Goal: Task Accomplishment & Management: Manage account settings

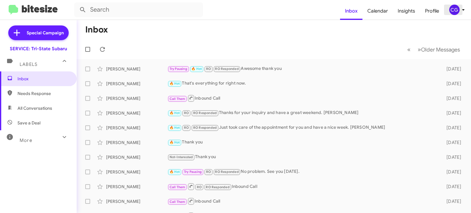
drag, startPoint x: 460, startPoint y: 8, endPoint x: 459, endPoint y: 12, distance: 4.1
click at [460, 8] on icon at bounding box center [462, 9] width 7 height 7
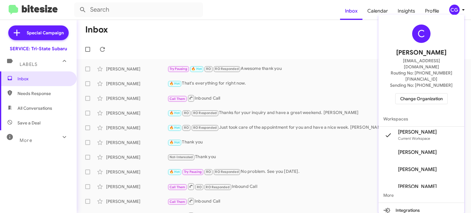
click at [436, 93] on span "Change Organization" at bounding box center [421, 98] width 43 height 10
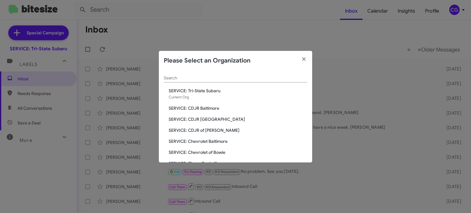
click at [214, 132] on span "SERVICE: CDJR of [PERSON_NAME]" at bounding box center [237, 130] width 138 height 6
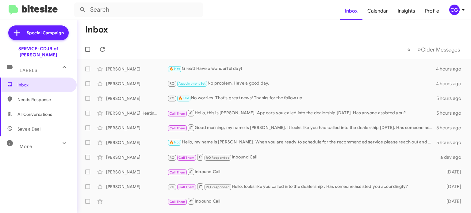
click at [454, 7] on div "CG" at bounding box center [454, 10] width 10 height 10
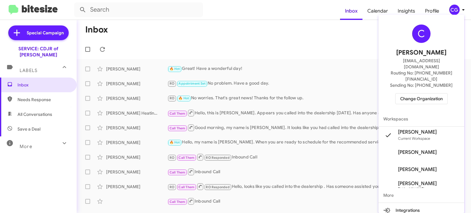
click at [409, 93] on span "Change Organization" at bounding box center [421, 98] width 43 height 10
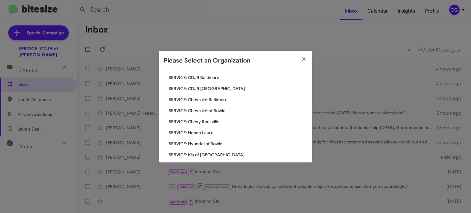
scroll to position [61, 0]
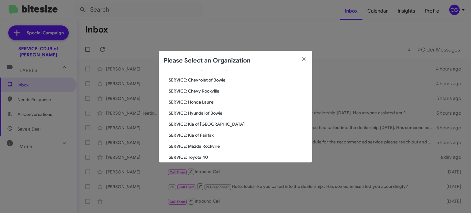
drag, startPoint x: 212, startPoint y: 114, endPoint x: 214, endPoint y: 111, distance: 3.3
click at [214, 111] on span "SERVICE: Hyundai of Bowie" at bounding box center [237, 113] width 138 height 6
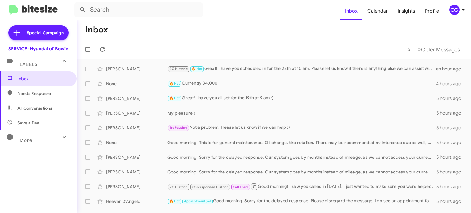
click at [457, 13] on div "CG" at bounding box center [454, 10] width 10 height 10
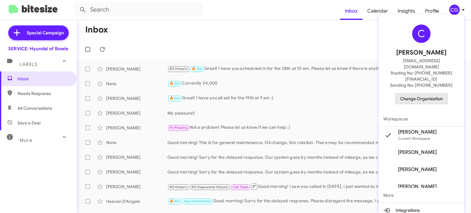
click at [432, 93] on span "Change Organization" at bounding box center [421, 98] width 43 height 10
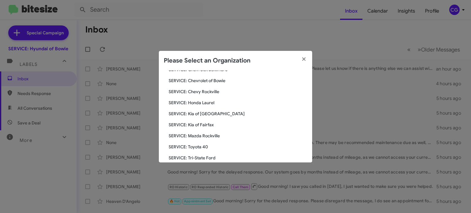
scroll to position [92, 0]
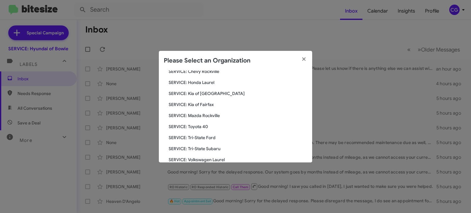
click at [198, 128] on span "SERVICE: Toyota 40" at bounding box center [237, 126] width 138 height 6
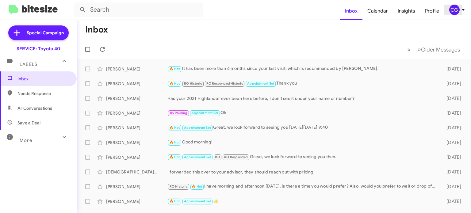
click at [459, 11] on div "CG" at bounding box center [454, 10] width 10 height 10
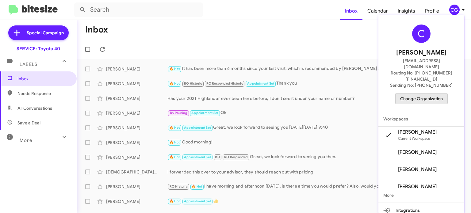
click at [436, 93] on span "Change Organization" at bounding box center [421, 98] width 43 height 10
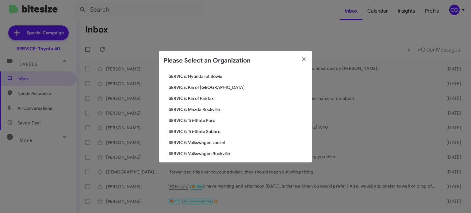
scroll to position [113, 0]
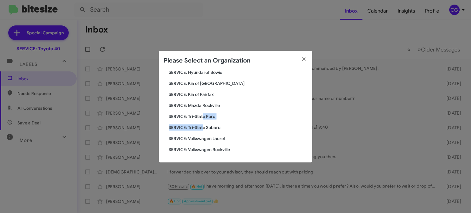
click at [203, 120] on div "Search SERVICE: Toyota 40 Current Org SERVICE: CDJR Baltimore SERVICE: CDJR Cla…" at bounding box center [235, 116] width 153 height 92
click at [206, 116] on span "SERVICE: Tri-State Ford" at bounding box center [237, 116] width 138 height 6
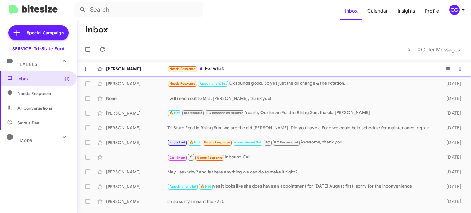
click at [250, 68] on div "Needs Response For what" at bounding box center [304, 68] width 274 height 7
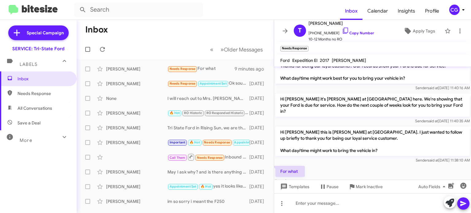
scroll to position [19, 0]
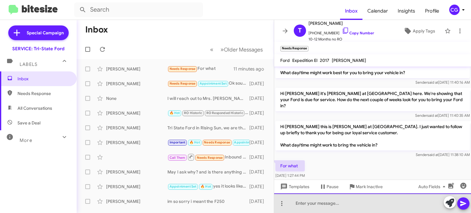
click at [362, 204] on div at bounding box center [372, 203] width 197 height 20
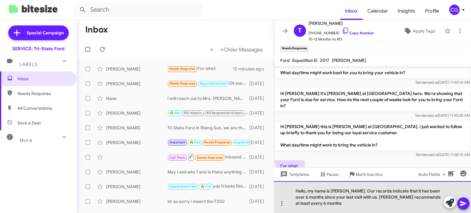
click at [343, 204] on div "Hello, my name is Carmen. Our records indicate that it has been over 6 months s…" at bounding box center [372, 197] width 197 height 32
click at [391, 207] on div "Hello, my name is Carmen. Our records indicate that it has been over 6 months s…" at bounding box center [372, 197] width 197 height 32
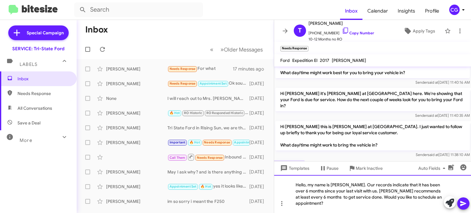
click at [418, 196] on div "Hello, my name is Carmen. Our records indicate that it has been over 6 months s…" at bounding box center [372, 194] width 197 height 38
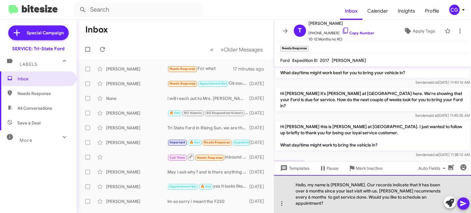
click at [429, 203] on div "Hello, my name is Carmen. Our records indicate that it has been over 6 months s…" at bounding box center [372, 194] width 197 height 38
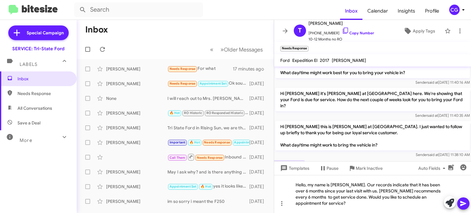
drag, startPoint x: 464, startPoint y: 206, endPoint x: 463, endPoint y: 197, distance: 9.2
click at [464, 206] on icon at bounding box center [462, 203] width 7 height 7
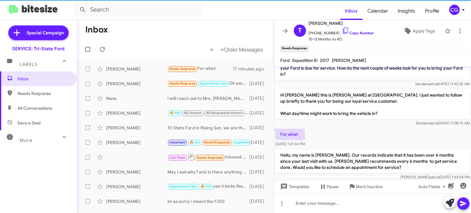
scroll to position [54, 0]
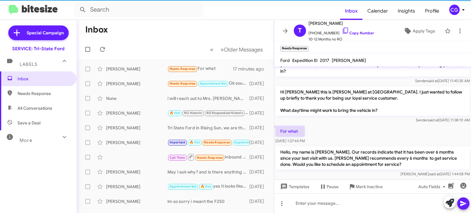
click at [462, 9] on icon at bounding box center [462, 9] width 7 height 7
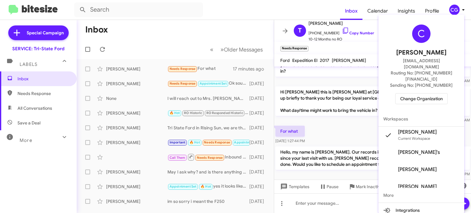
click at [431, 93] on span "Change Organization" at bounding box center [421, 98] width 43 height 10
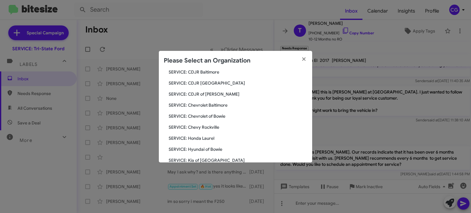
scroll to position [61, 0]
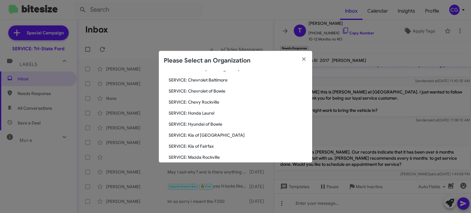
click at [215, 134] on span "SERVICE: Kia of [GEOGRAPHIC_DATA]" at bounding box center [237, 135] width 138 height 6
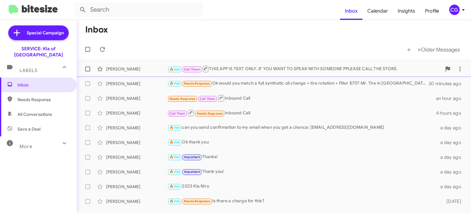
click at [339, 71] on div "🔥 Hot Call Them THIS APP IS TEXT ONLY. iF YOU WANT TO SPEAK WITH SOMEONE PPLEAS…" at bounding box center [304, 69] width 274 height 8
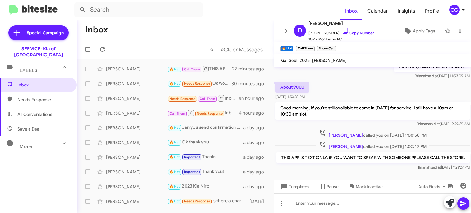
scroll to position [78, 0]
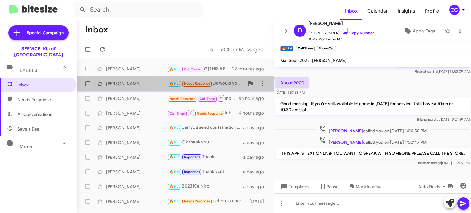
click at [229, 84] on div "🔥 Hot Needs Response Ok would you match a full synthetic oil change + tire rota…" at bounding box center [205, 83] width 77 height 7
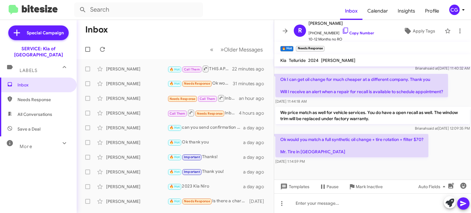
scroll to position [461, 0]
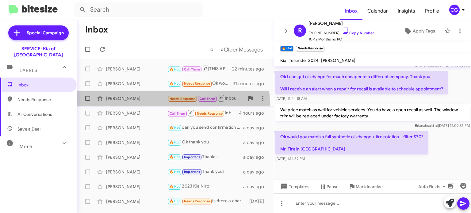
click at [160, 103] on div "Chung Lee Needs Response Call Them Inbound Call an hour ago" at bounding box center [174, 98] width 187 height 12
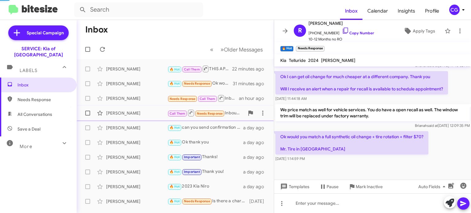
scroll to position [95, 0]
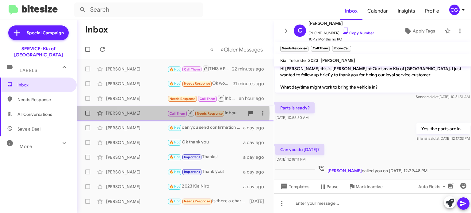
click at [153, 113] on div "Mary Roach" at bounding box center [136, 113] width 61 height 6
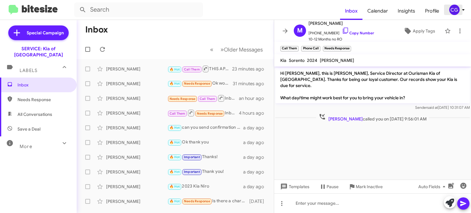
click at [451, 7] on span "CG" at bounding box center [457, 10] width 18 height 10
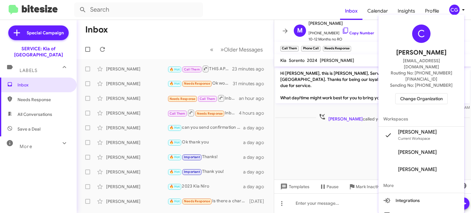
click at [434, 93] on span "Change Organization" at bounding box center [421, 98] width 43 height 10
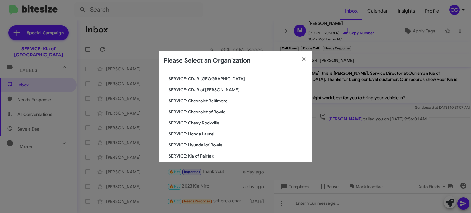
scroll to position [113, 0]
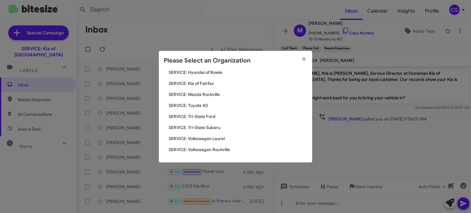
click at [210, 84] on span "SERVICE: Kia of Fairfax" at bounding box center [237, 83] width 138 height 6
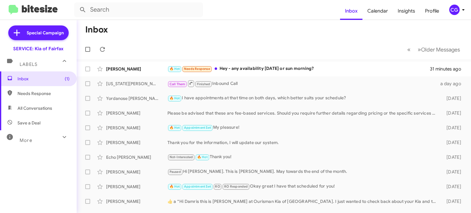
click at [455, 12] on div "CG" at bounding box center [454, 10] width 10 height 10
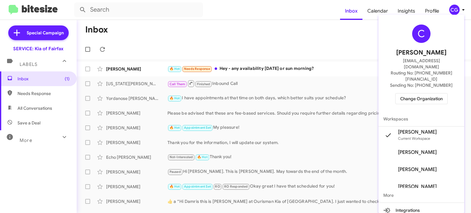
click at [436, 93] on span "Change Organization" at bounding box center [421, 98] width 43 height 10
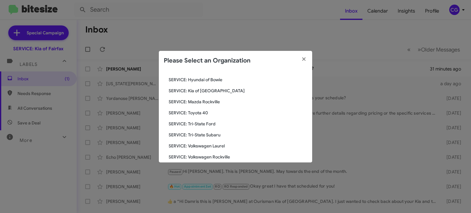
scroll to position [113, 0]
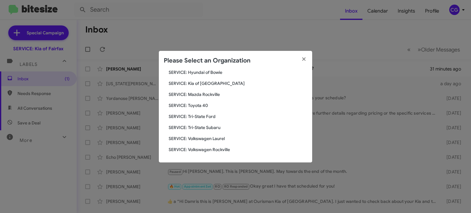
click at [201, 106] on span "SERVICE: Toyota 40" at bounding box center [237, 105] width 138 height 6
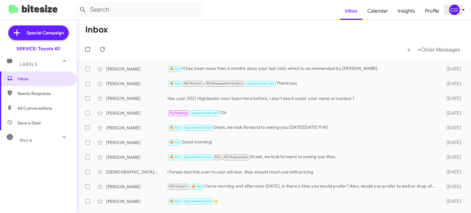
click at [458, 8] on div "CG" at bounding box center [454, 10] width 10 height 10
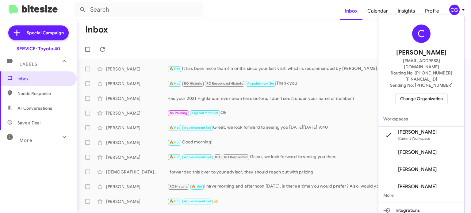
click at [432, 93] on span "Change Organization" at bounding box center [421, 98] width 43 height 10
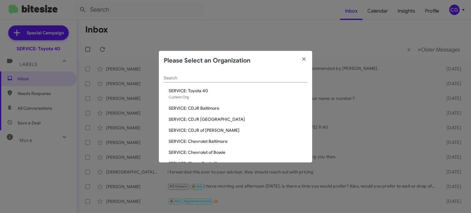
scroll to position [113, 0]
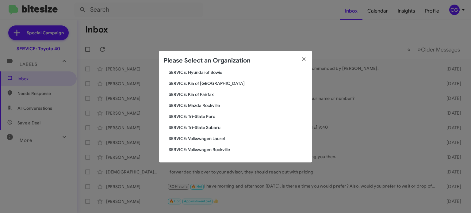
click at [214, 128] on span "SERVICE: Tri-State Subaru" at bounding box center [237, 127] width 138 height 6
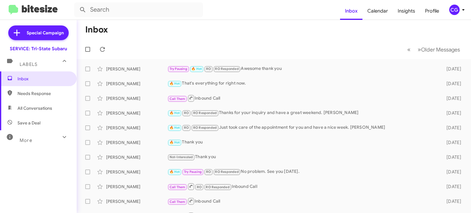
click at [455, 13] on div "CG" at bounding box center [454, 10] width 10 height 10
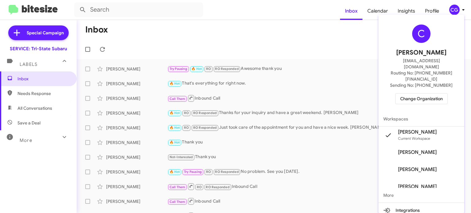
click at [418, 93] on span "Change Organization" at bounding box center [421, 98] width 43 height 10
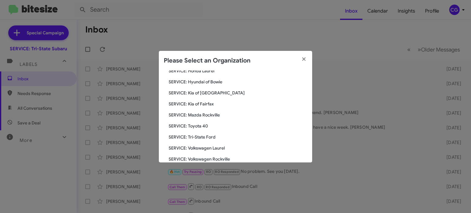
scroll to position [113, 0]
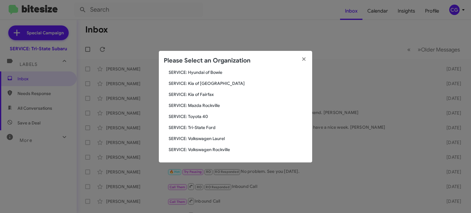
click at [225, 150] on span "SERVICE: Volkswagen Rockville" at bounding box center [237, 149] width 138 height 6
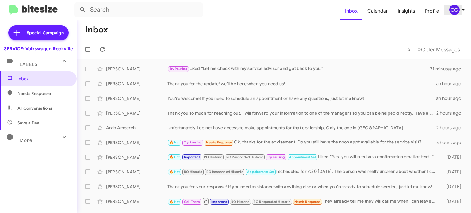
click at [451, 11] on div "CG" at bounding box center [454, 10] width 10 height 10
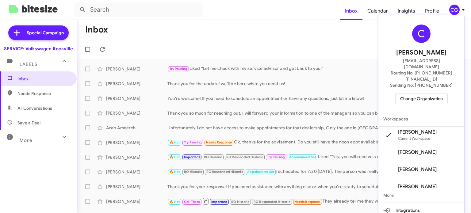
click at [436, 93] on span "Change Organization" at bounding box center [421, 98] width 43 height 10
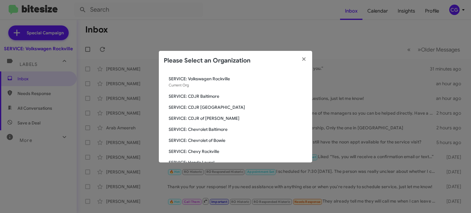
scroll to position [113, 0]
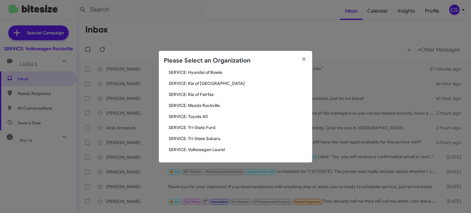
click at [221, 137] on span "SERVICE: Tri-State Subaru" at bounding box center [237, 138] width 138 height 6
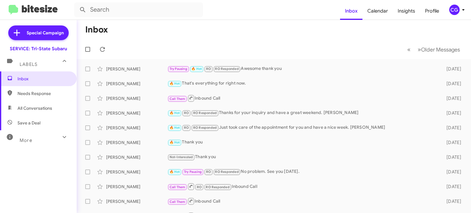
click at [458, 8] on div "CG" at bounding box center [454, 10] width 10 height 10
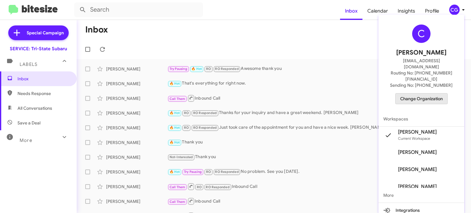
click at [441, 93] on span "Change Organization" at bounding box center [421, 98] width 43 height 10
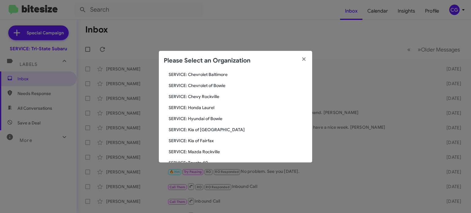
scroll to position [113, 0]
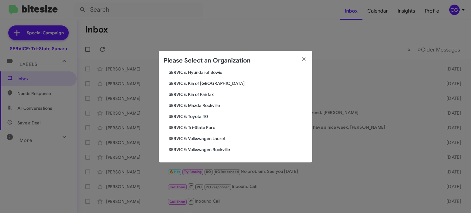
click at [219, 137] on span "SERVICE: Volkswagen Laurel" at bounding box center [237, 138] width 138 height 6
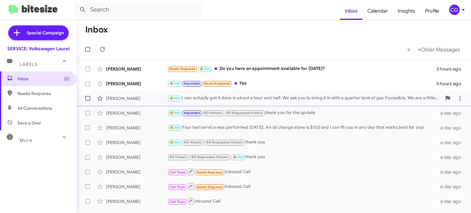
click at [407, 99] on div "🔥 Hot I can actually get it done in about a hour and half. We ask you to bring …" at bounding box center [304, 98] width 274 height 7
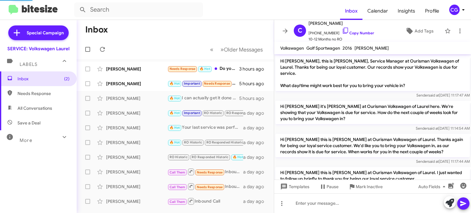
scroll to position [145, 0]
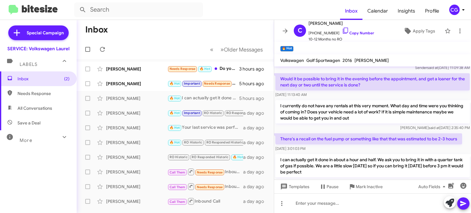
click at [451, 13] on div "CG" at bounding box center [454, 10] width 10 height 10
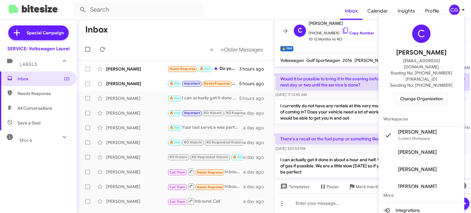
click at [433, 93] on span "Change Organization" at bounding box center [421, 98] width 43 height 10
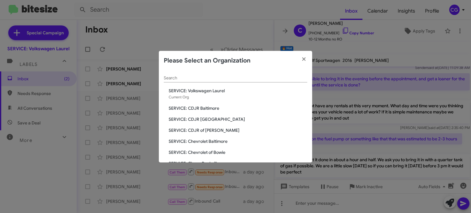
click at [213, 120] on span "SERVICE: CDJR [GEOGRAPHIC_DATA]" at bounding box center [237, 119] width 138 height 6
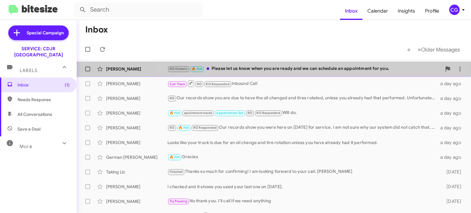
click at [290, 72] on div "RO Historic 🔥 Hot Please let us know when you are ready and we can schedule an …" at bounding box center [304, 68] width 274 height 7
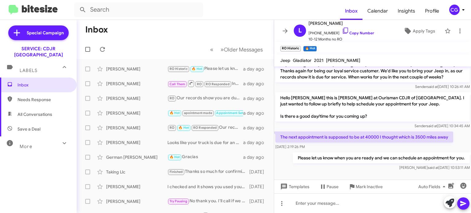
scroll to position [130, 0]
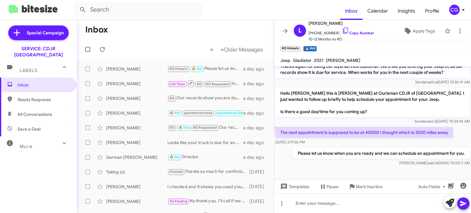
click at [457, 11] on div "CG" at bounding box center [454, 10] width 10 height 10
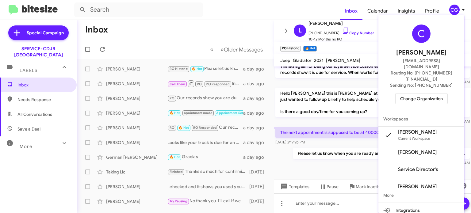
click at [429, 93] on span "Change Organization" at bounding box center [421, 98] width 43 height 10
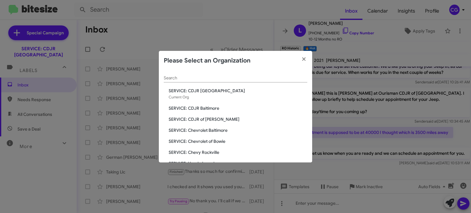
click at [211, 119] on span "SERVICE: CDJR of [PERSON_NAME]" at bounding box center [237, 119] width 138 height 6
